Goal: Navigation & Orientation: Find specific page/section

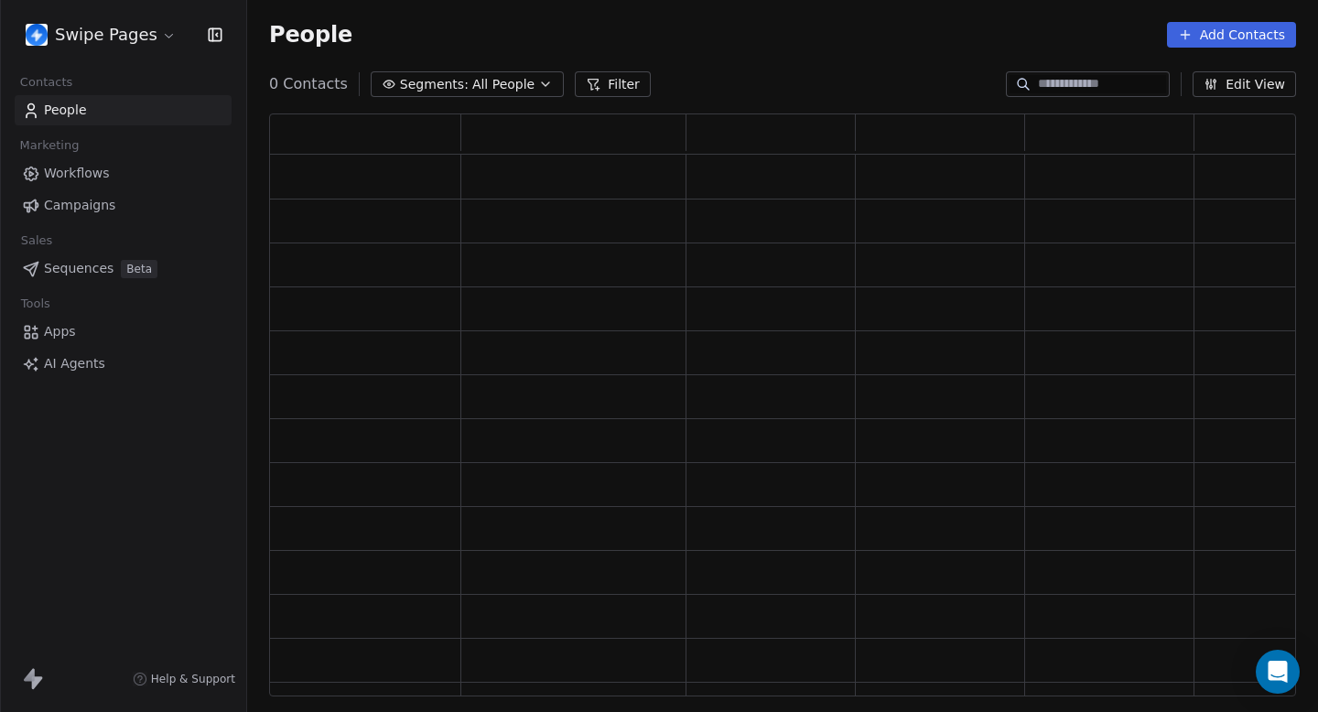
scroll to position [583, 1027]
click at [132, 36] on html "Swipe Pages Contacts People Marketing Workflows Campaigns Sales Pipelines Seque…" at bounding box center [659, 356] width 1318 height 712
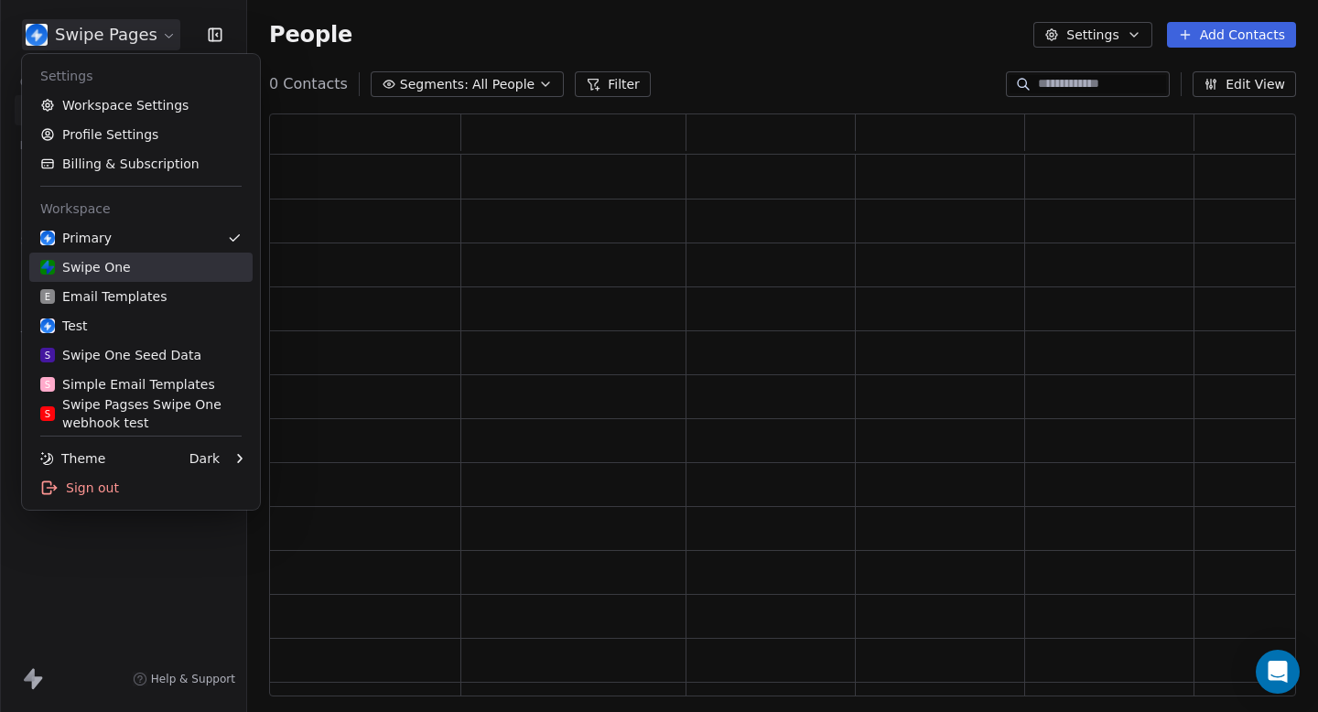
click at [169, 258] on div "Swipe One" at bounding box center [140, 267] width 201 height 18
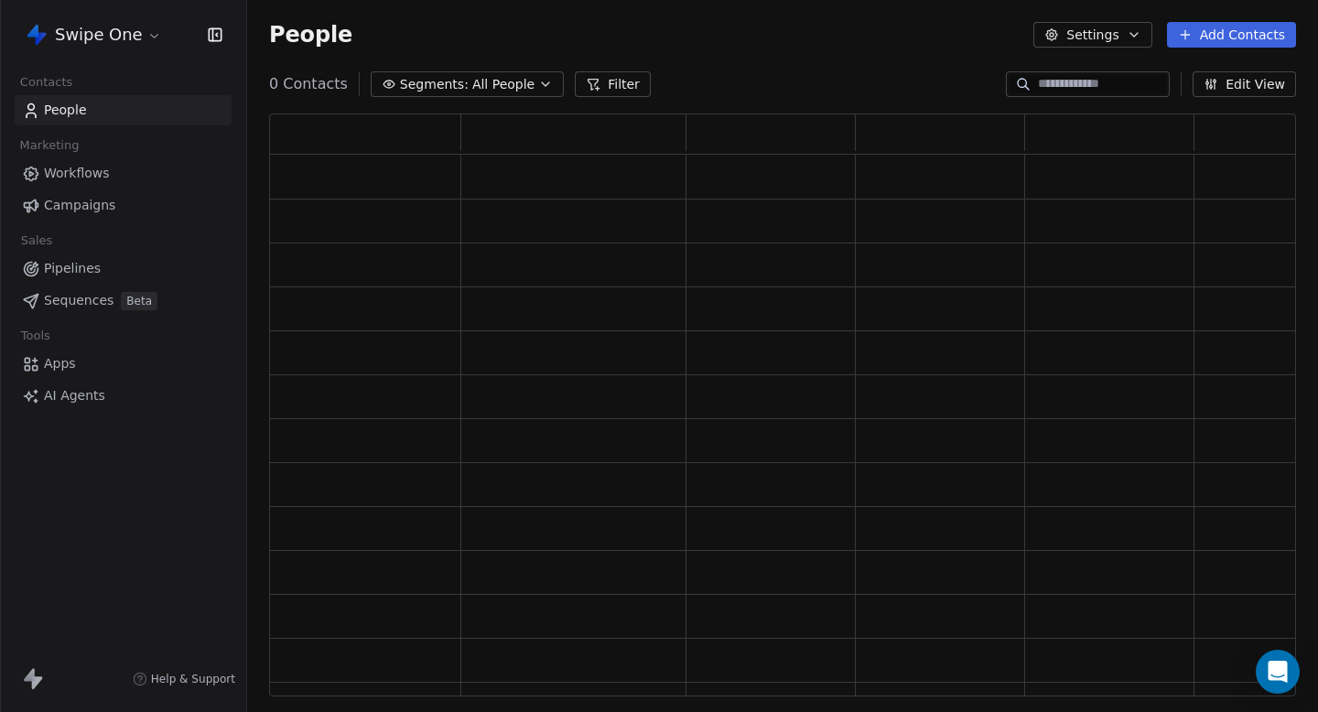
scroll to position [1, 1]
click at [149, 34] on html "Swipe One Contacts People Marketing Workflows Campaigns Sales Pipelines Sequenc…" at bounding box center [659, 356] width 1318 height 712
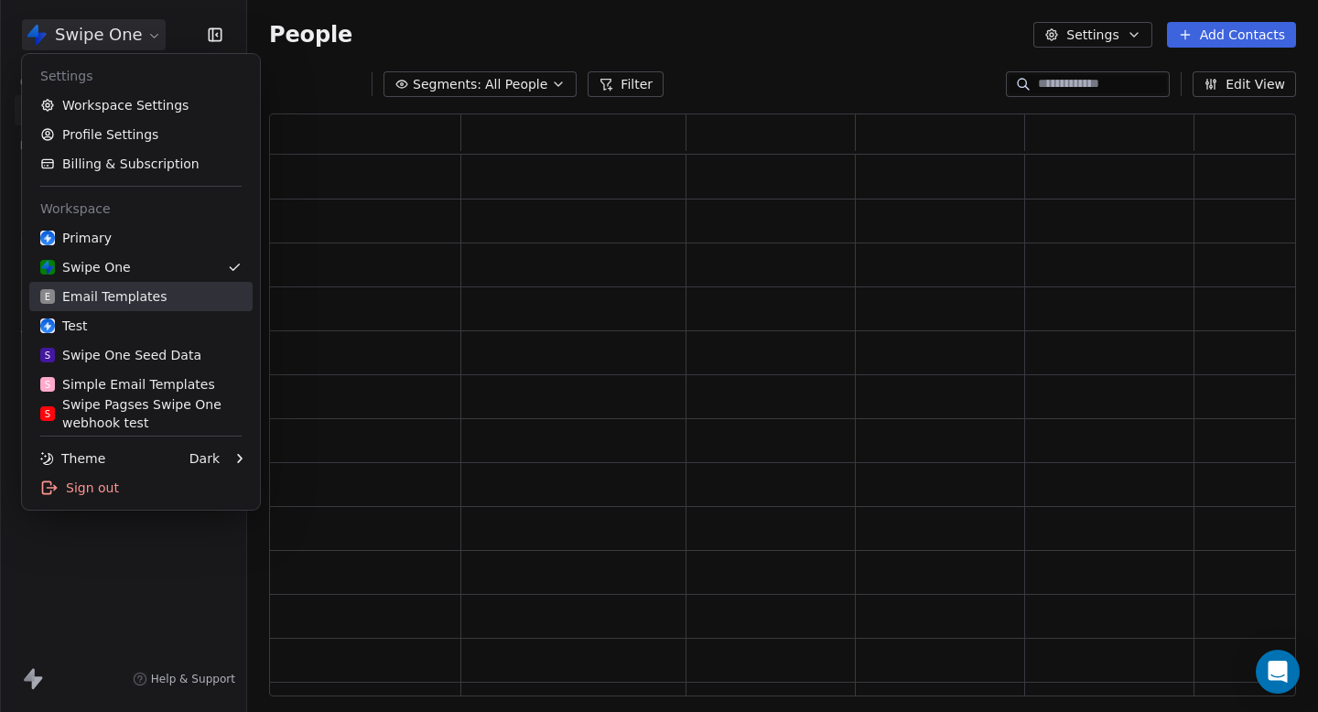
click at [157, 299] on div "E Email Templates" at bounding box center [103, 296] width 126 height 18
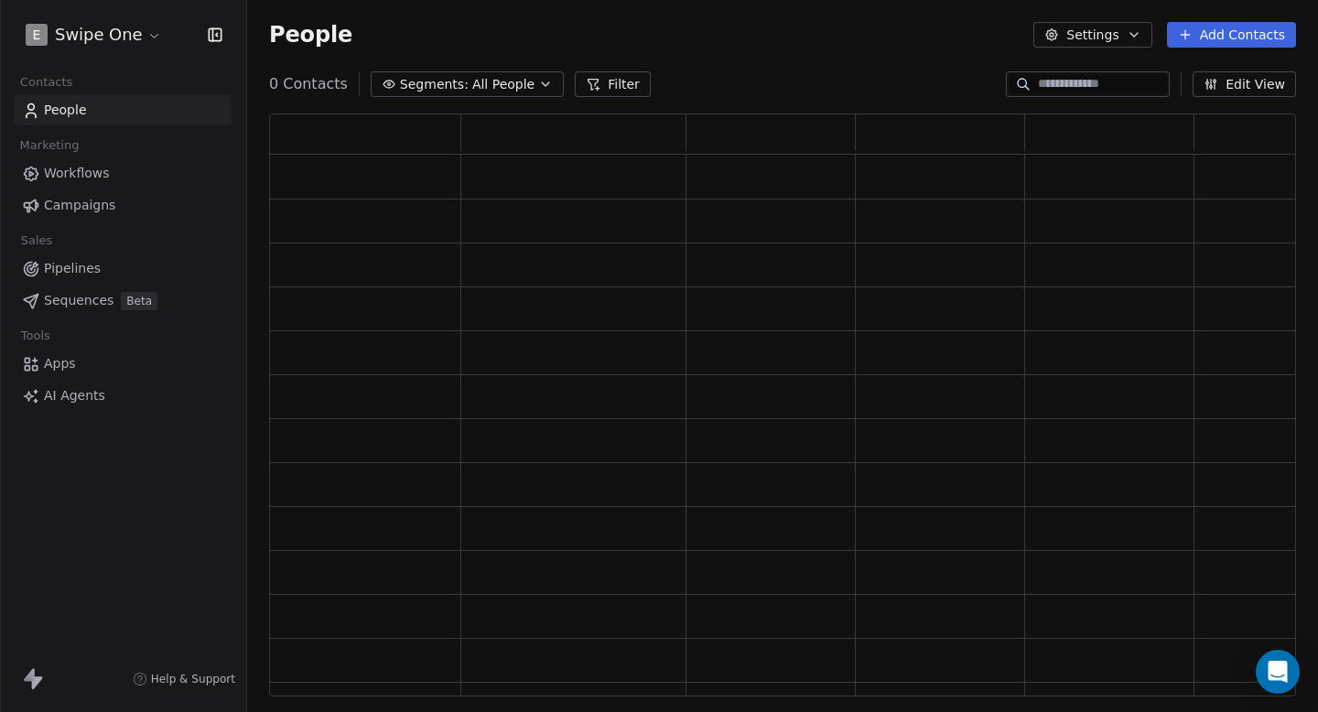
scroll to position [583, 1027]
click at [125, 44] on html "E Swipe One Contacts People Marketing Workflows Campaigns Sales Pipelines Seque…" at bounding box center [659, 356] width 1318 height 712
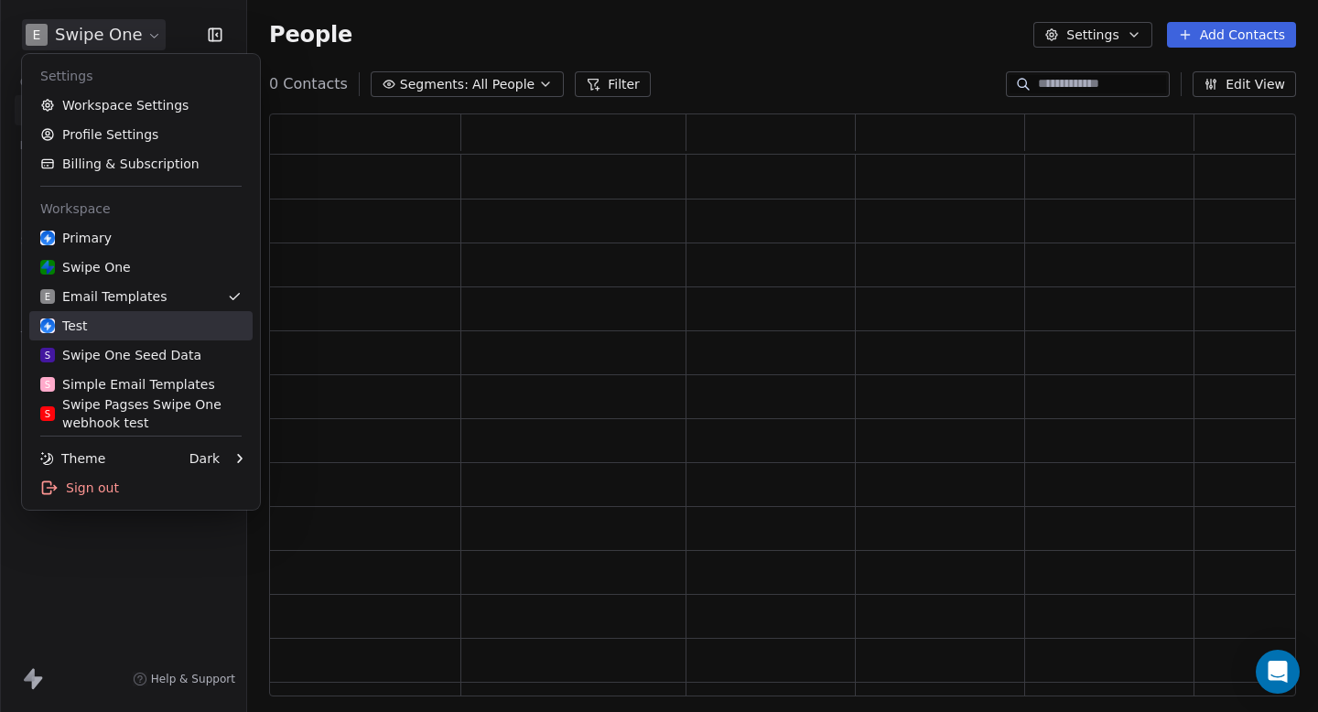
click at [121, 339] on link "Test" at bounding box center [140, 325] width 223 height 29
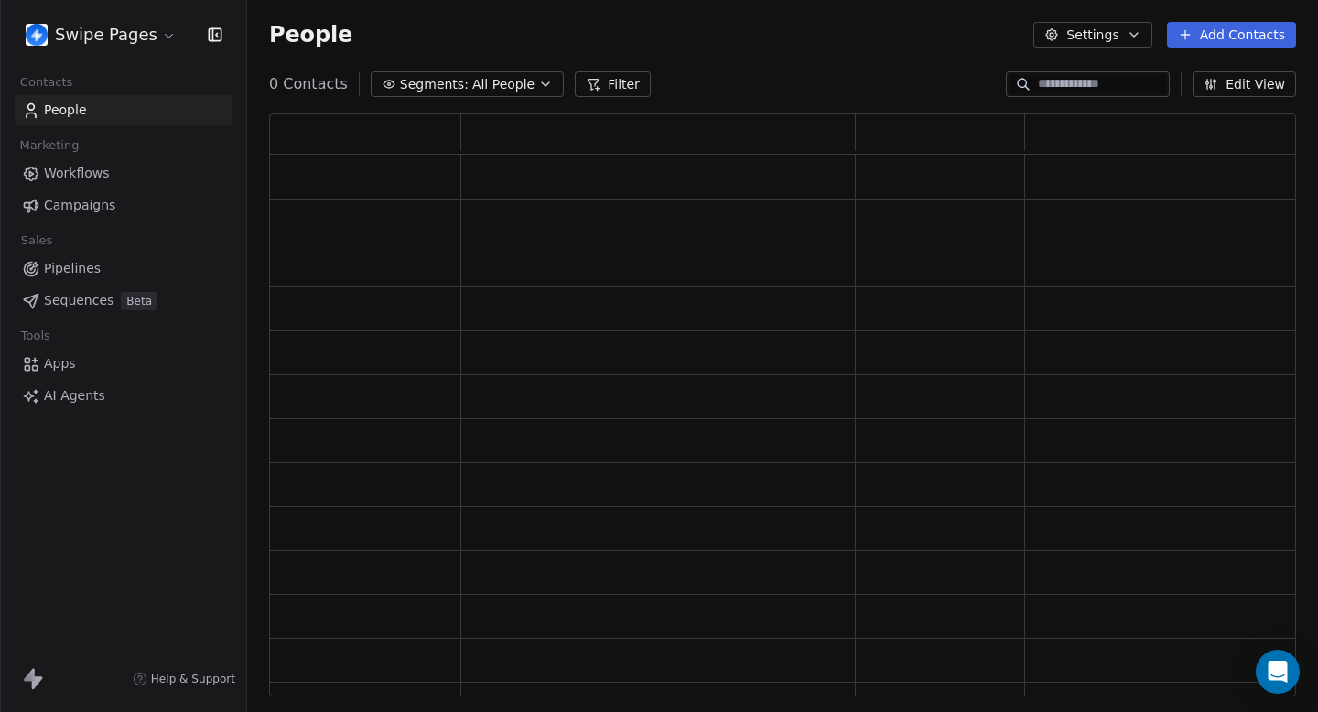
scroll to position [583, 1027]
click at [150, 25] on html "Swipe Pages Contacts People Marketing Workflows Campaigns Sales Pipelines Seque…" at bounding box center [659, 356] width 1318 height 712
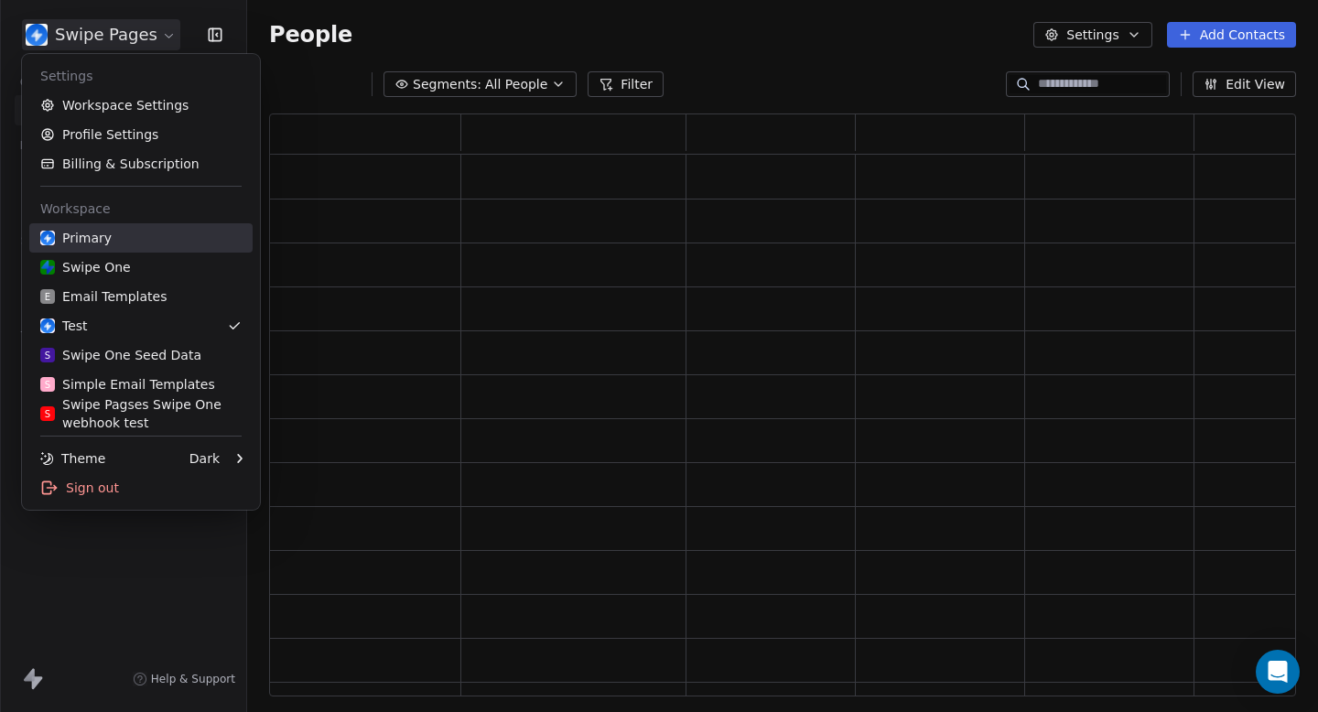
click at [145, 244] on div "Primary" at bounding box center [140, 238] width 201 height 18
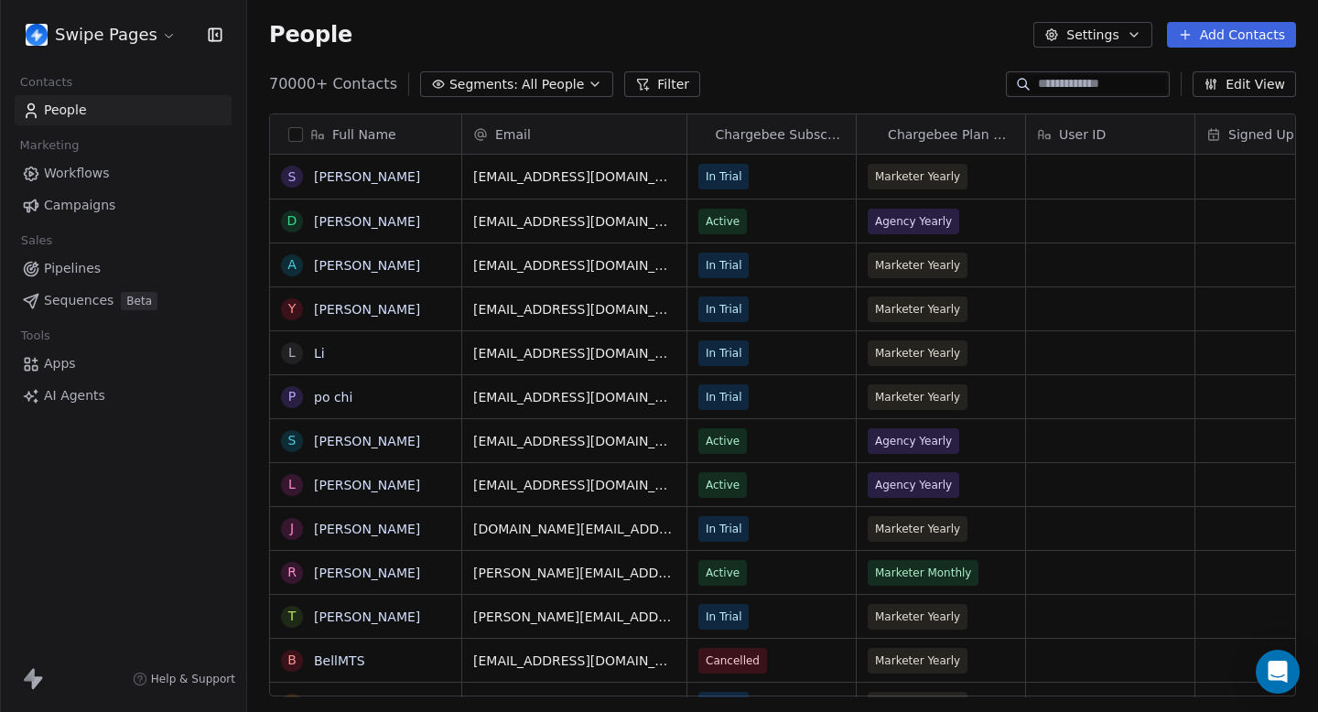
scroll to position [627, 1071]
